Goal: Book appointment/travel/reservation

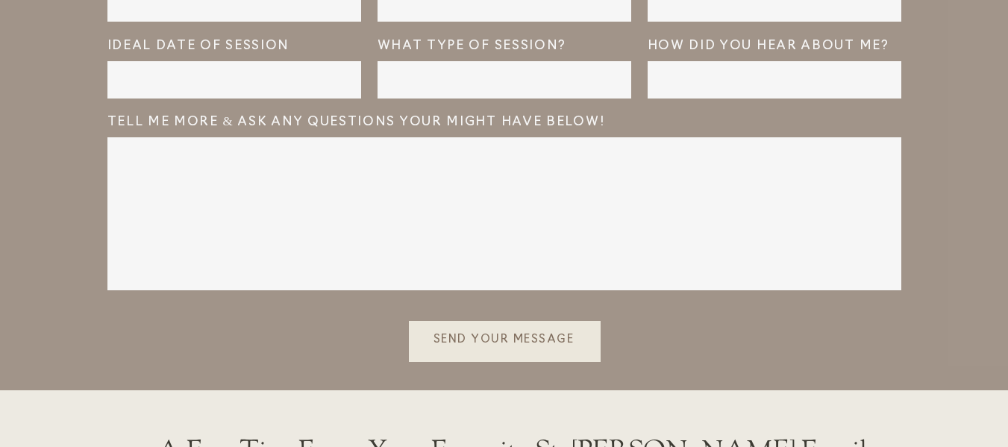
scroll to position [3243, 0]
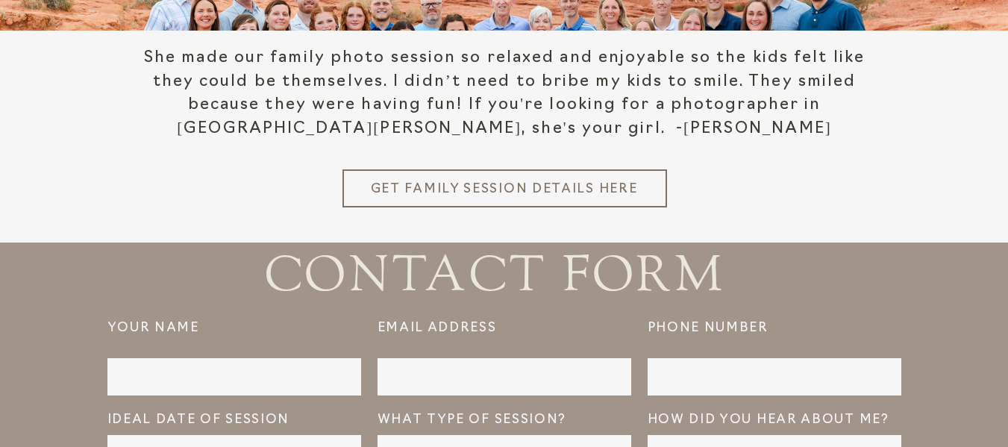
click at [514, 186] on h3 "Get Family Session details here" at bounding box center [504, 187] width 269 height 15
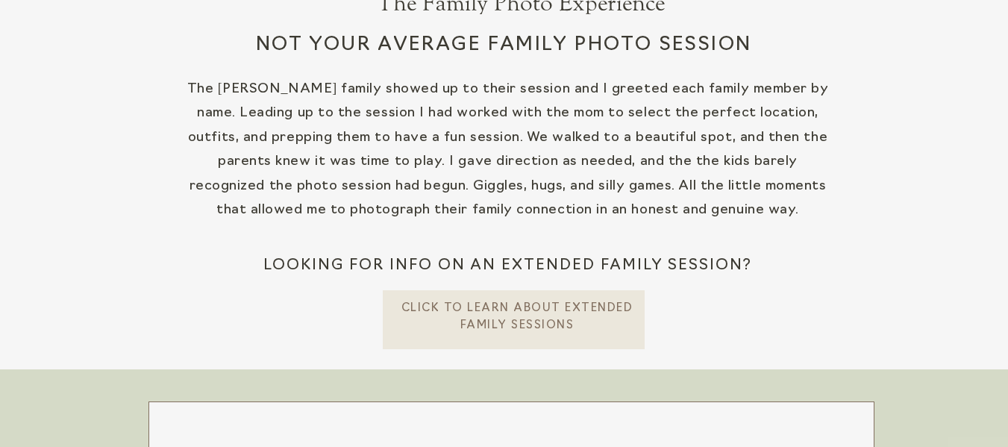
scroll to position [597, 0]
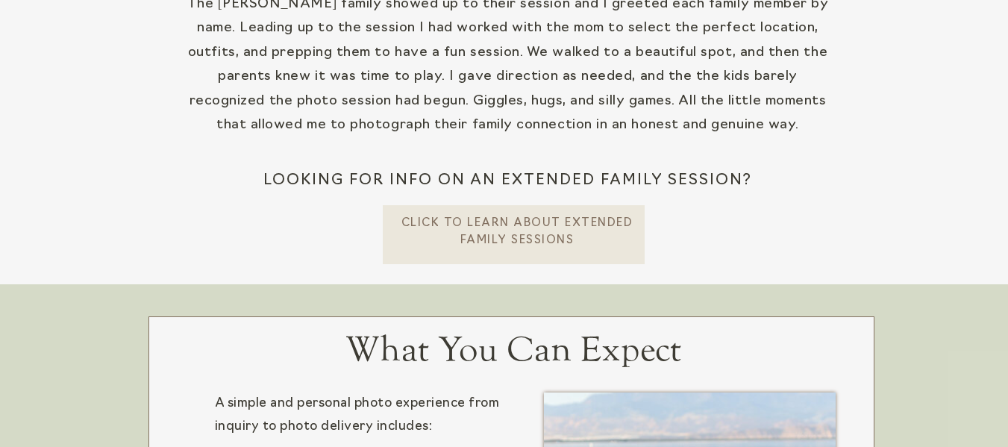
click at [469, 243] on p "CLick To learn about extended Family Sessions" at bounding box center [518, 231] width 234 height 31
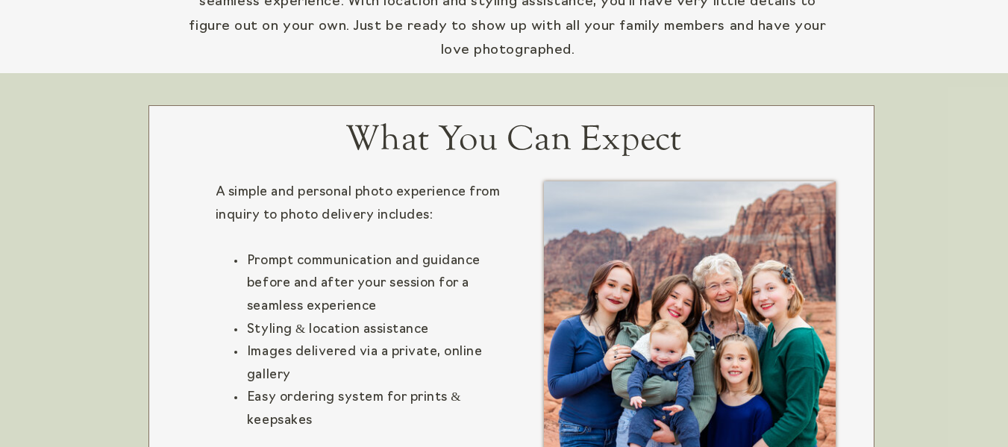
scroll to position [821, 0]
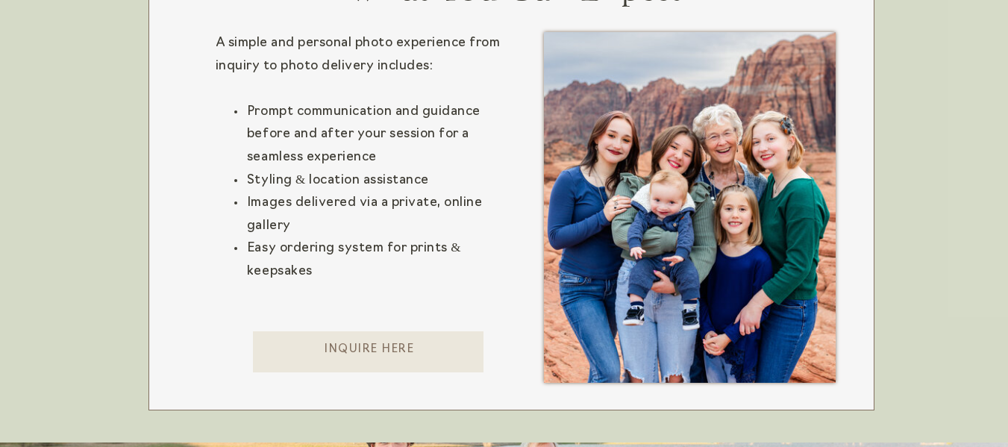
click at [447, 349] on p "Inquire here" at bounding box center [370, 357] width 234 height 31
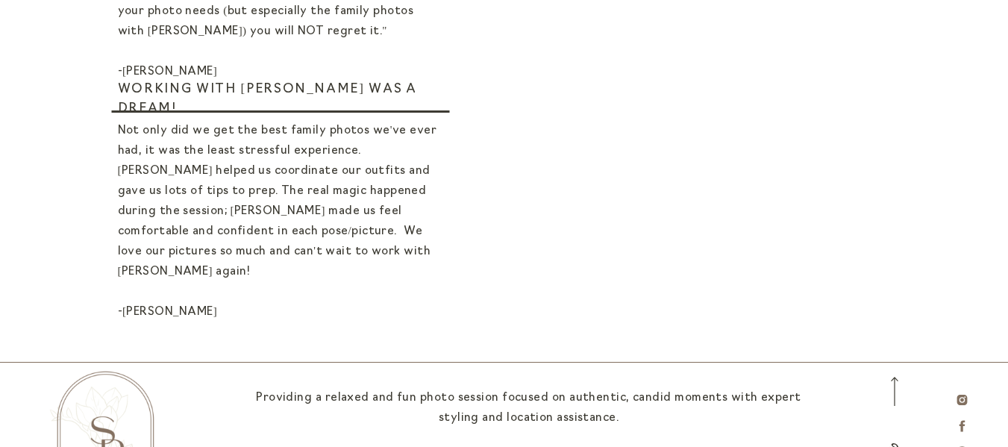
scroll to position [1111, 0]
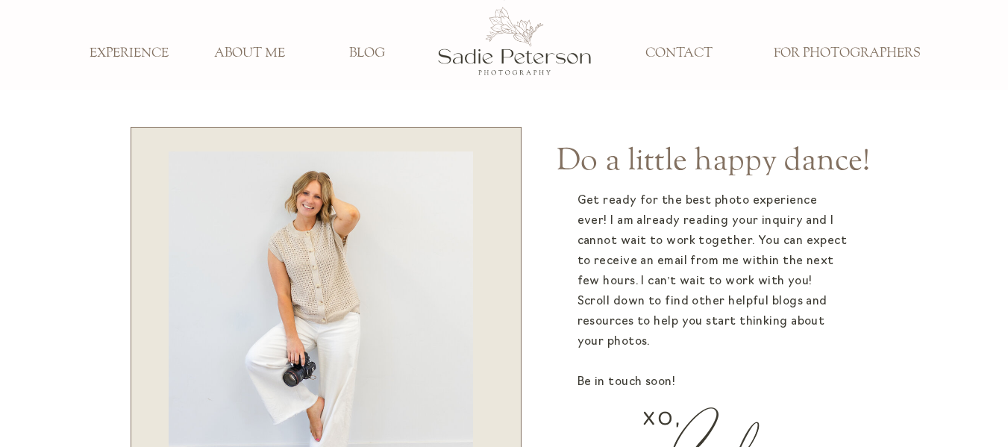
click at [229, 51] on h3 "ABOUT ME" at bounding box center [250, 54] width 99 height 16
